Goal: Obtain resource: Download file/media

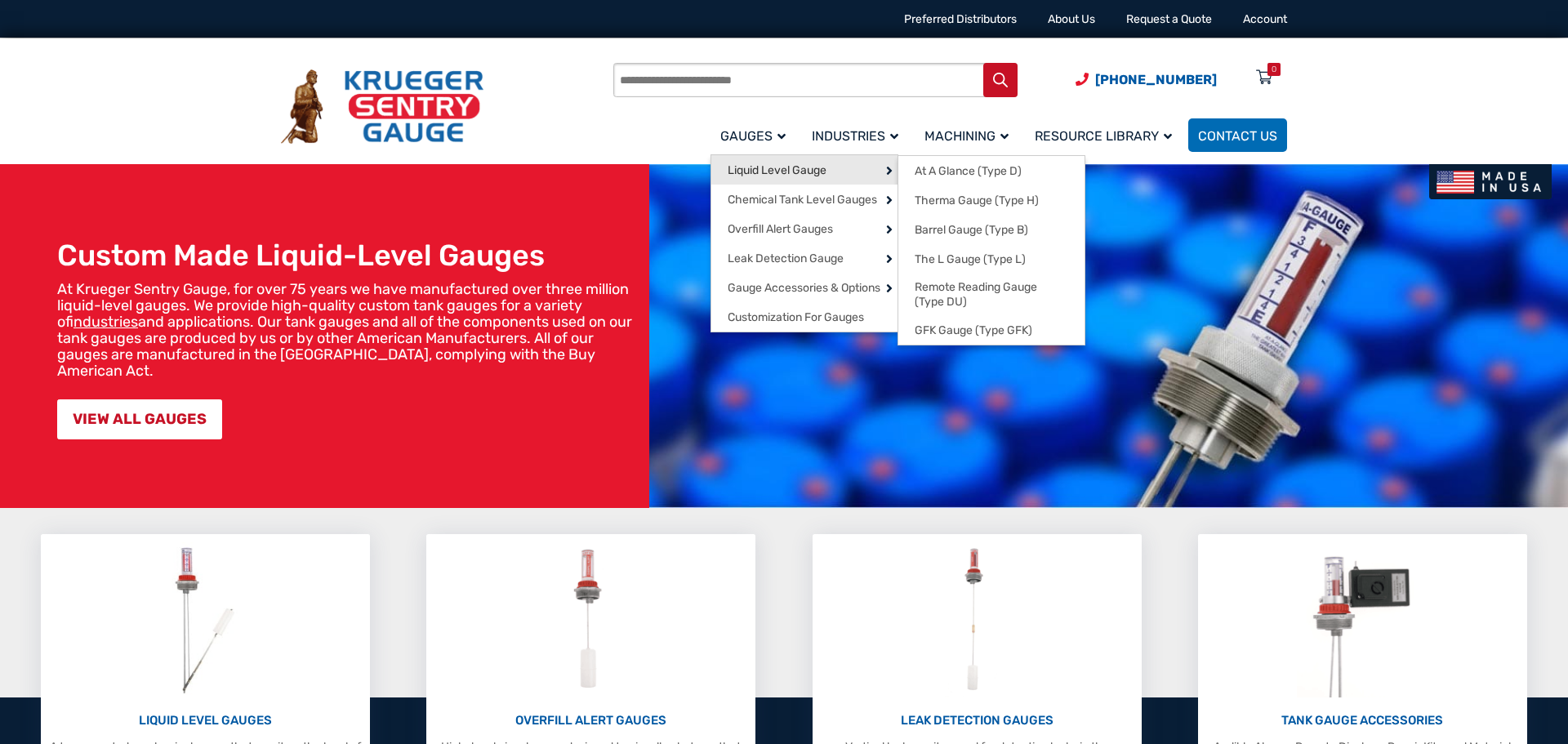
click at [758, 158] on link "Liquid Level Gauge" at bounding box center [804, 170] width 187 height 29
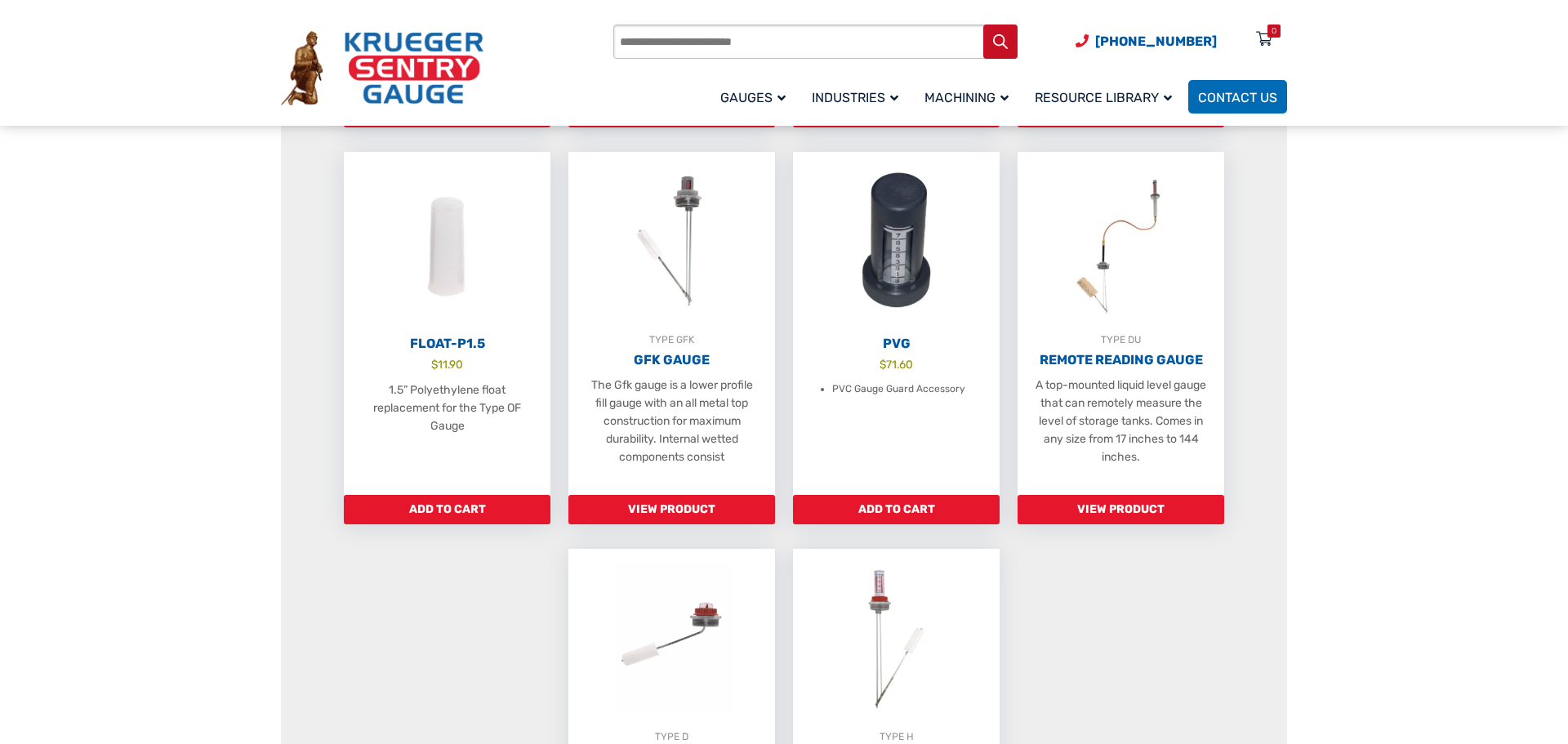
scroll to position [814, 0]
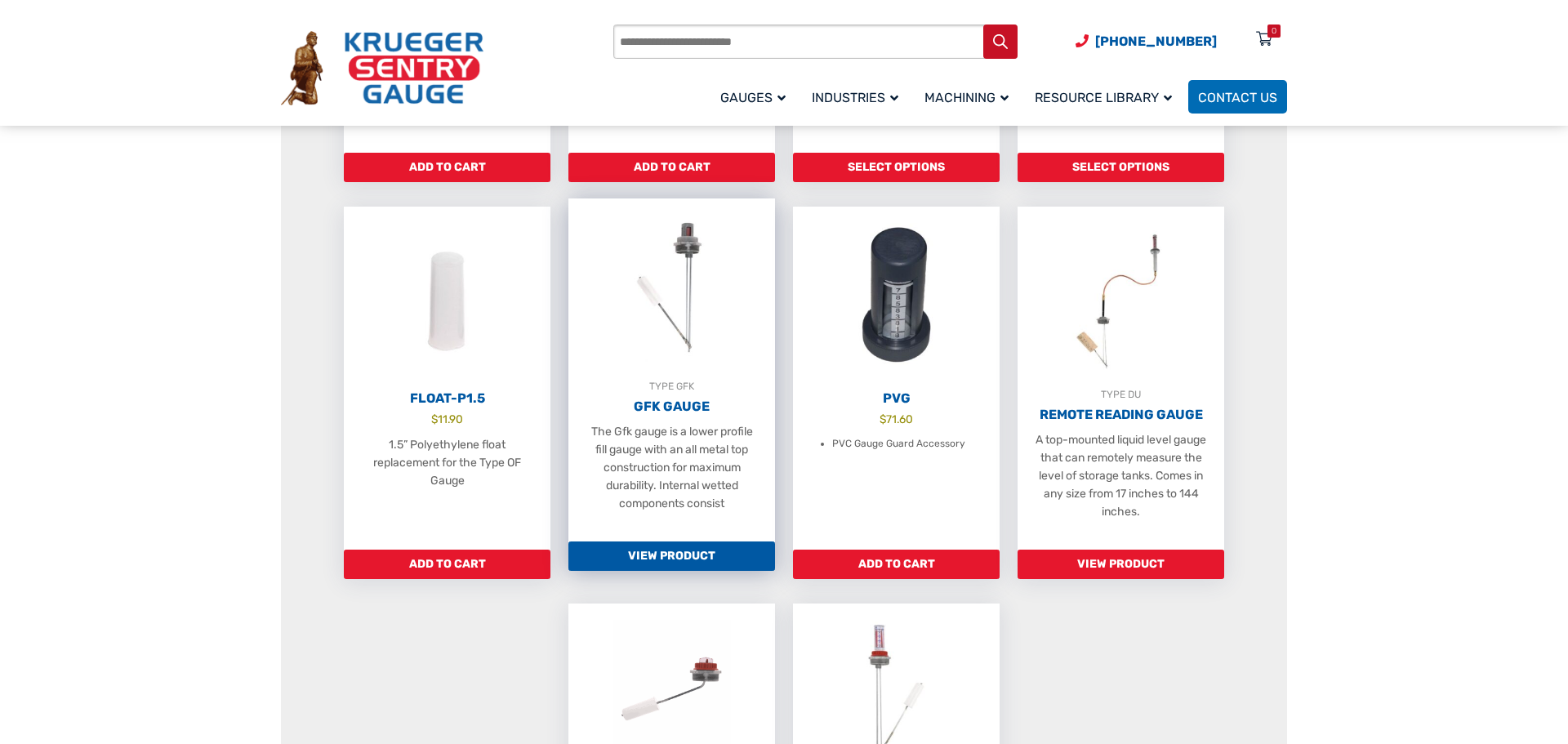
click at [666, 415] on h2 "GFK Gauge" at bounding box center [672, 407] width 206 height 16
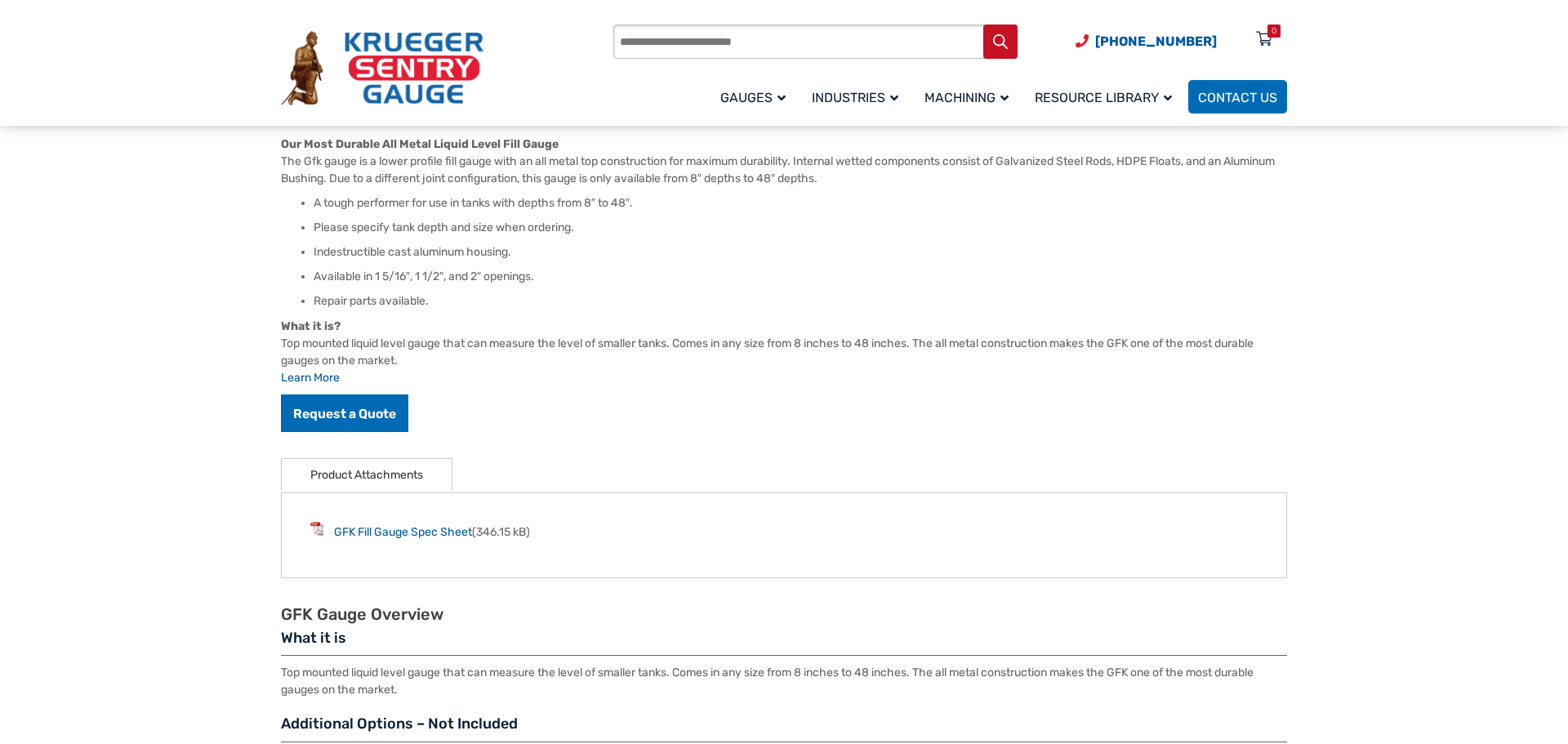
scroll to position [463, 0]
click at [384, 530] on link "GFK Fill Gauge Spec Sheet" at bounding box center [403, 531] width 138 height 14
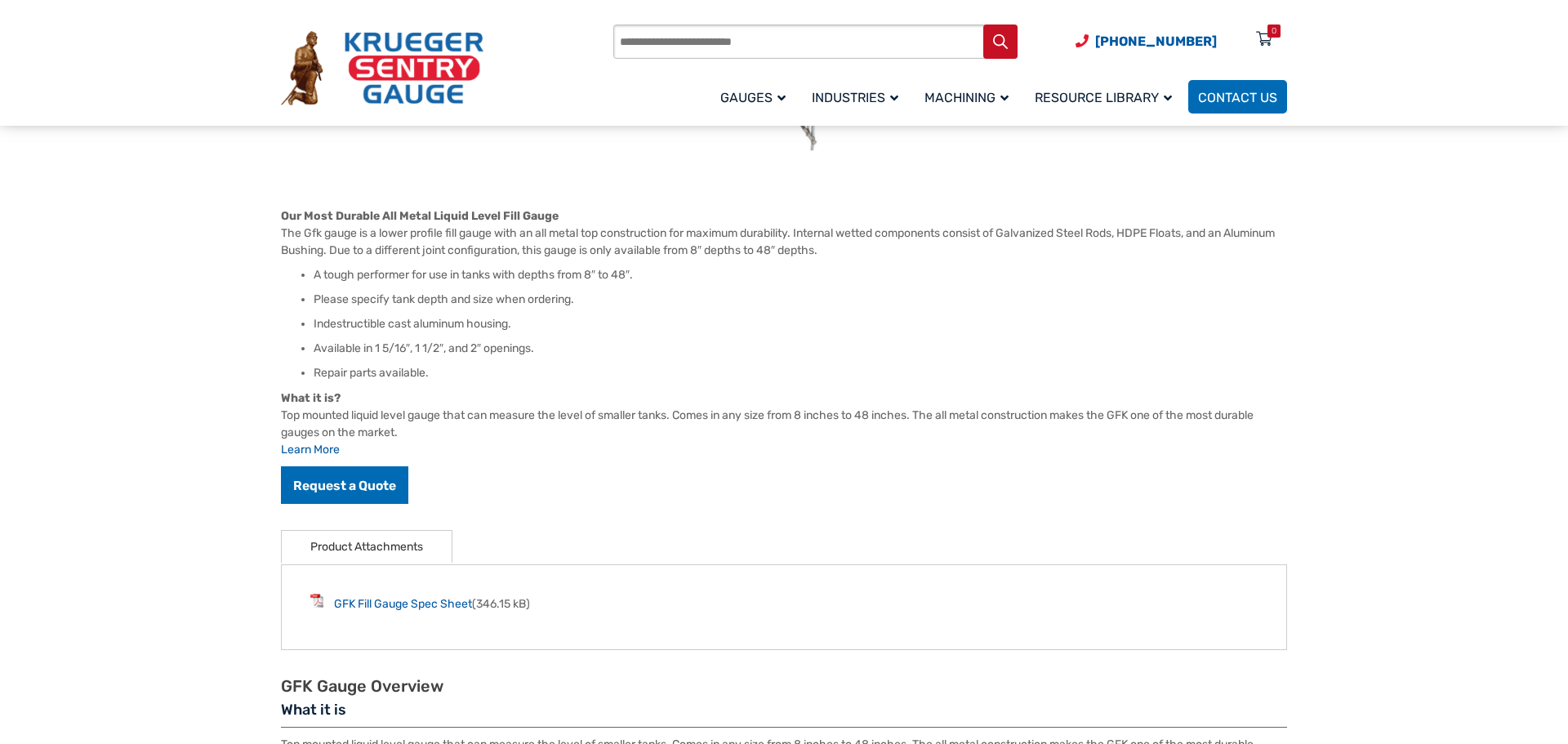
scroll to position [247, 0]
